Goal: Task Accomplishment & Management: Use online tool/utility

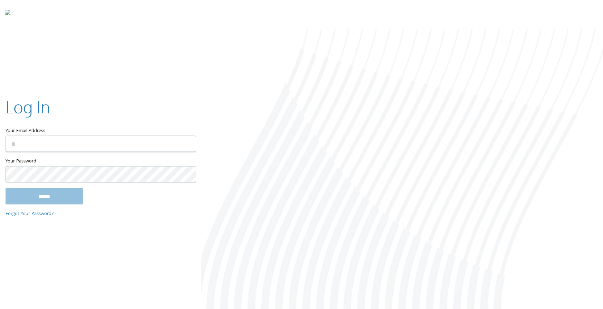
type input "**********"
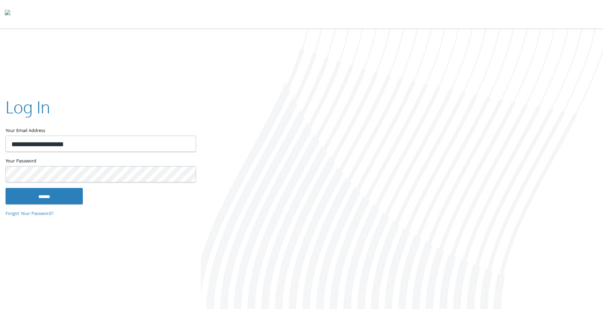
click at [39, 205] on div "**********" at bounding box center [100, 154] width 201 height 140
click at [48, 196] on input "******" at bounding box center [44, 196] width 77 height 17
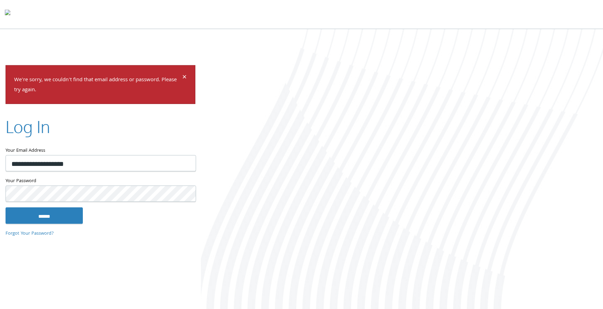
click at [6, 207] on input "******" at bounding box center [44, 215] width 77 height 17
